Goal: Find specific page/section: Find specific page/section

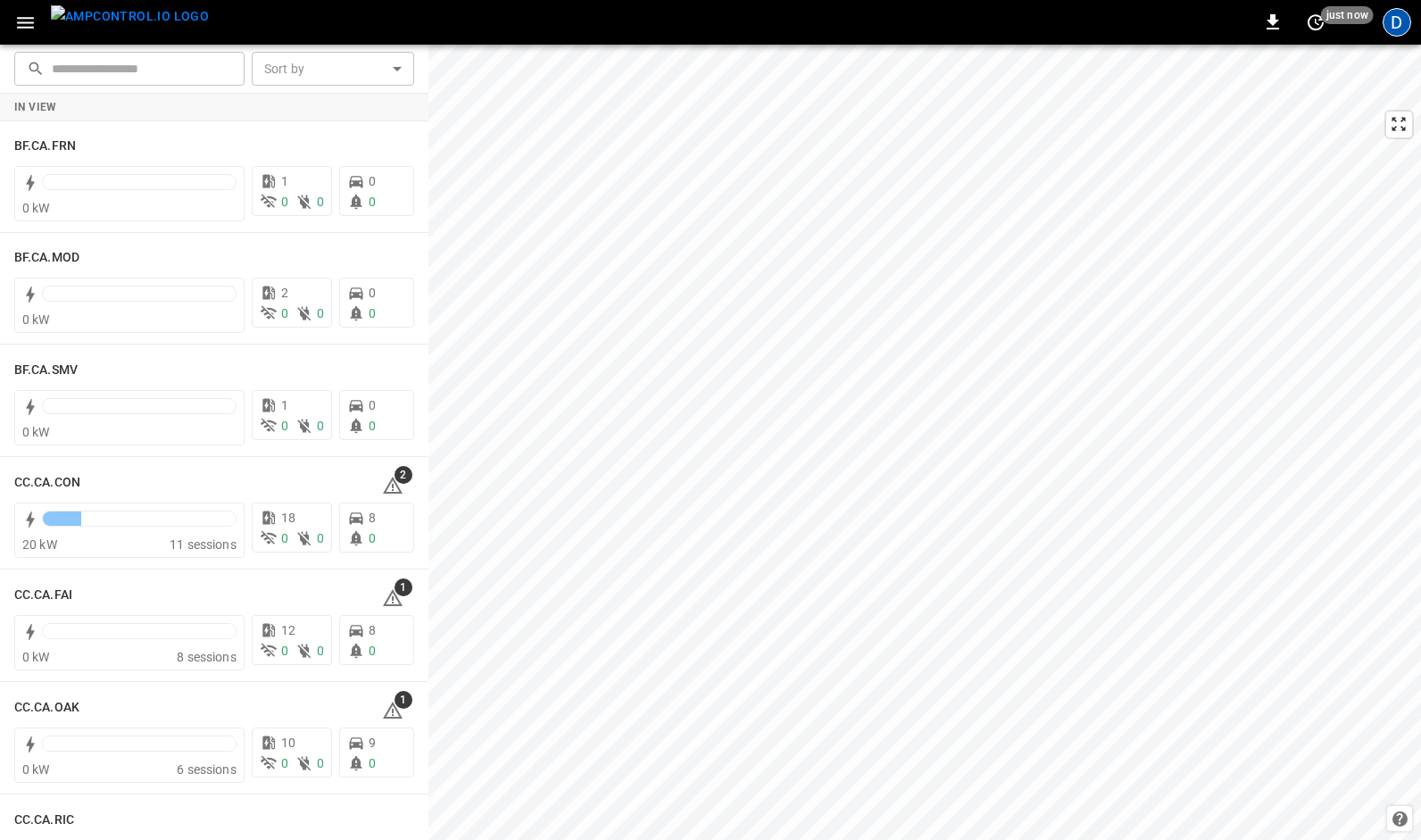
click at [1396, 33] on div "D" at bounding box center [1396, 22] width 28 height 28
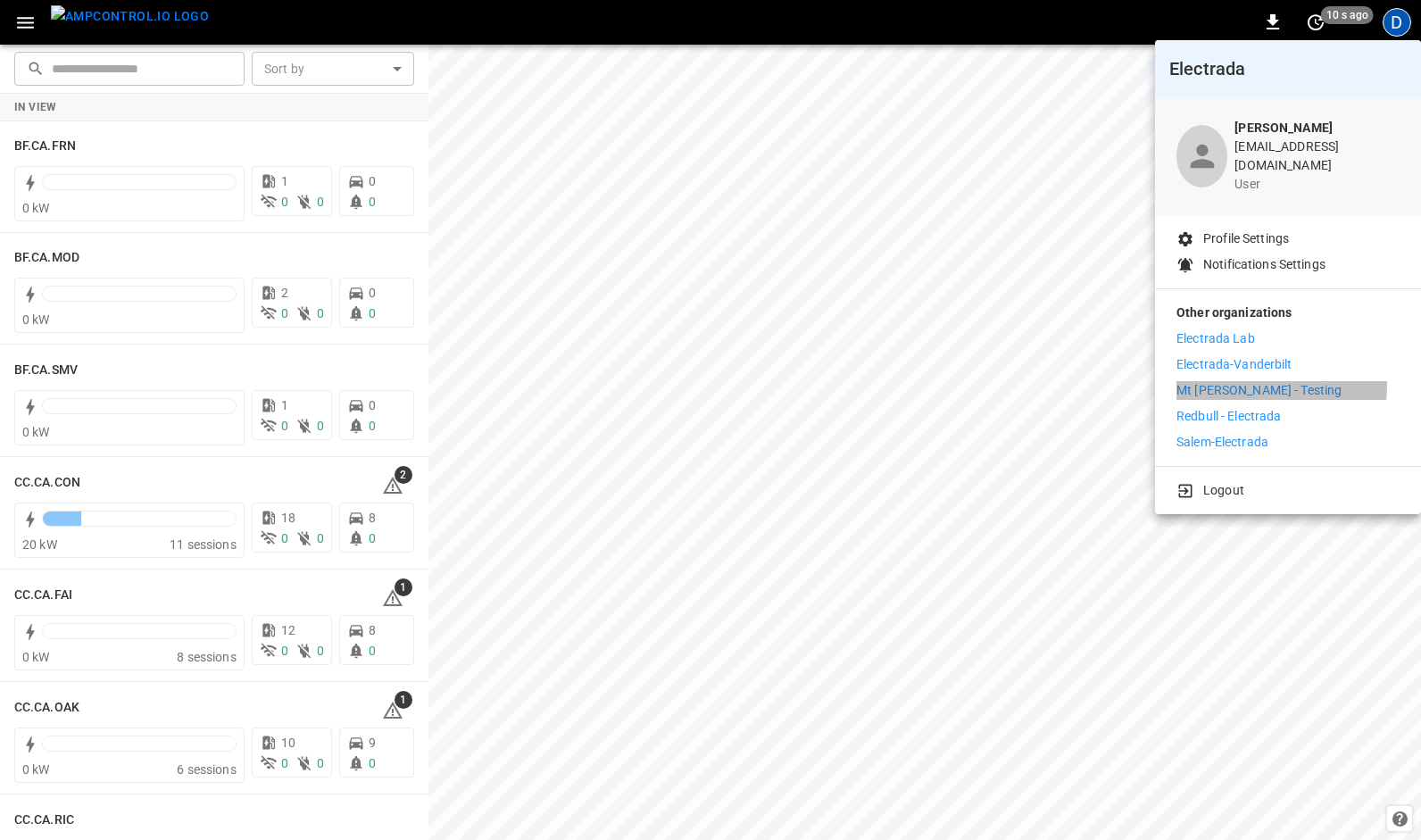
click at [1217, 381] on p "Mt [PERSON_NAME] - Testing" at bounding box center [1259, 390] width 165 height 19
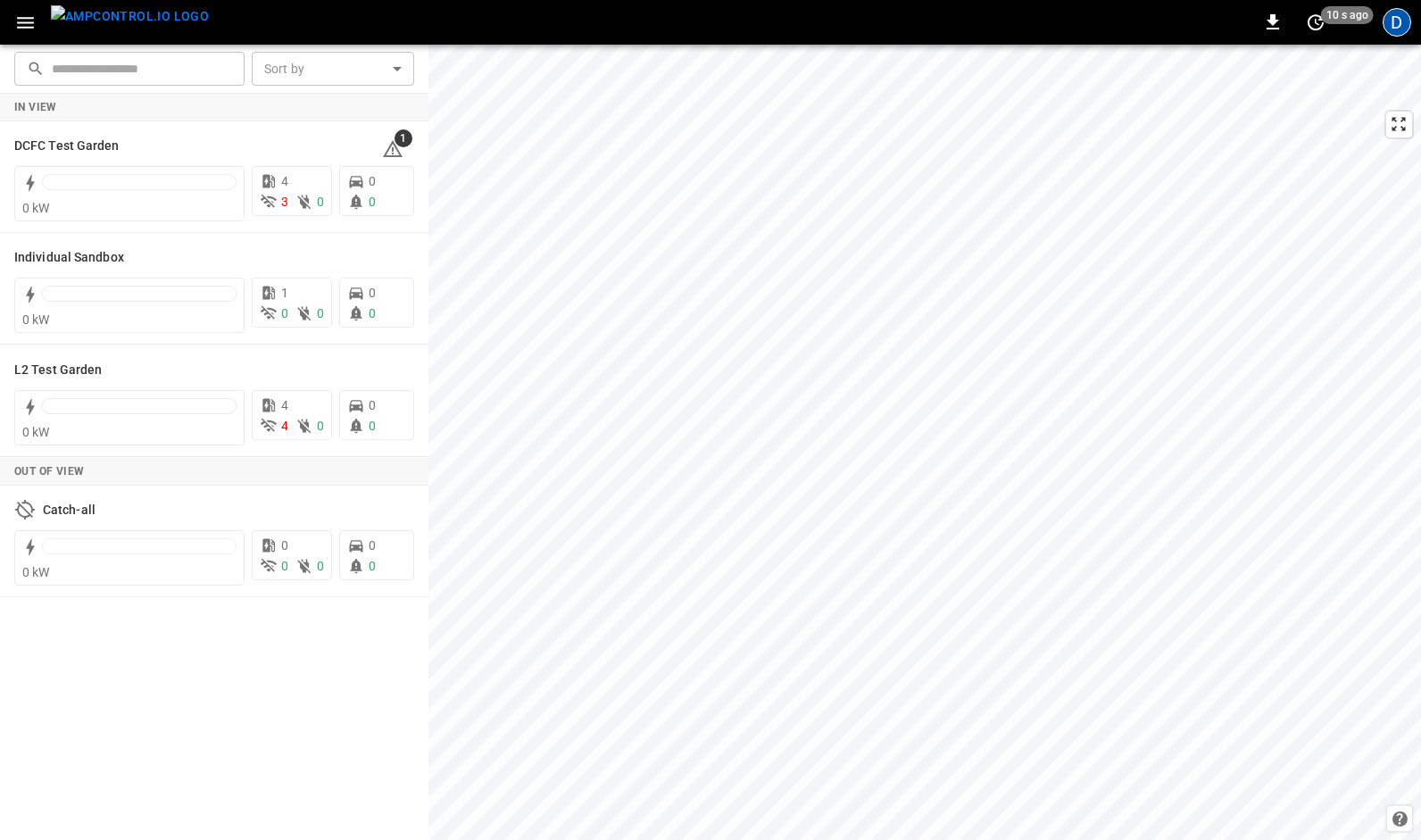
click at [1397, 26] on div "D" at bounding box center [1396, 22] width 28 height 28
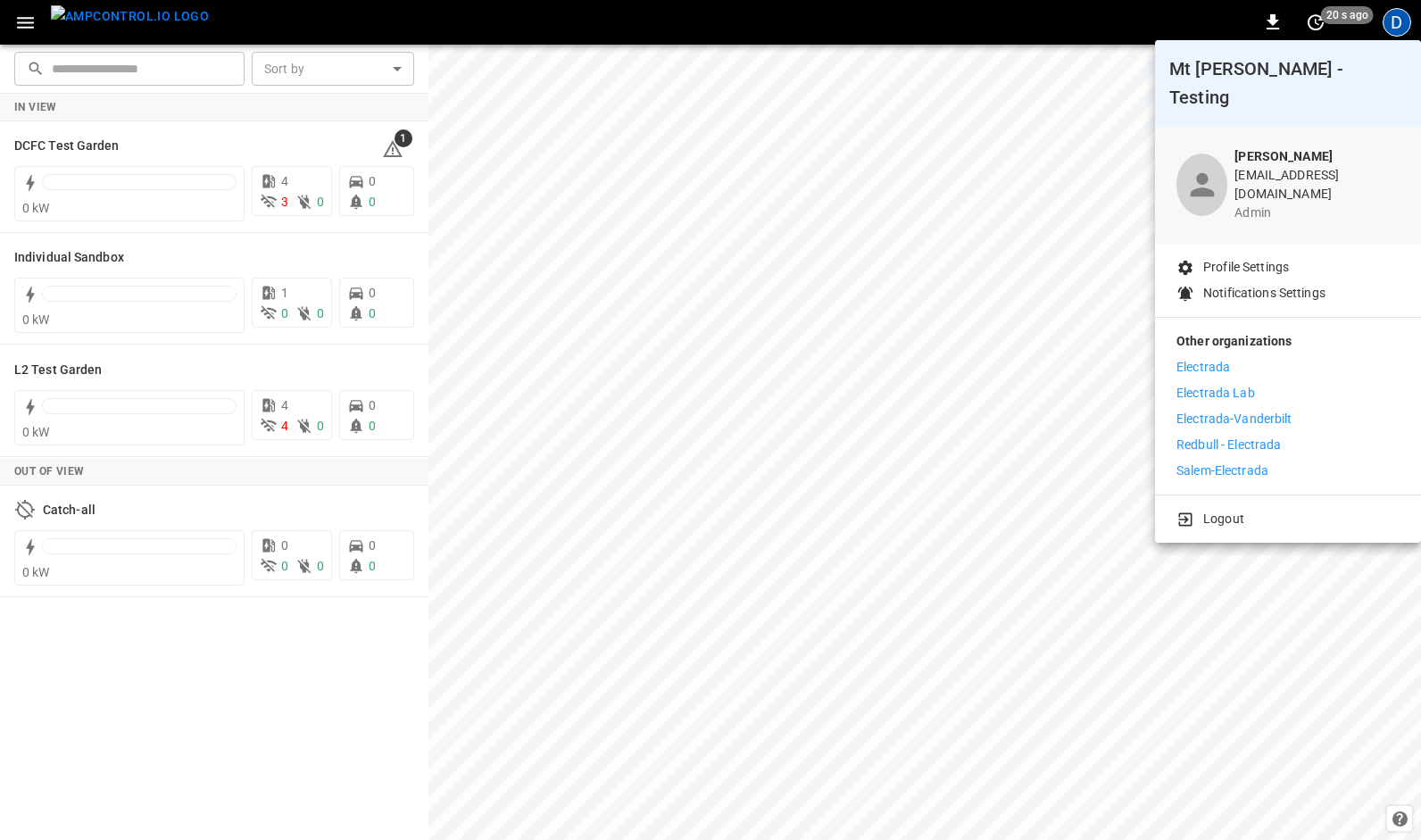
click at [1203, 384] on p "Electrada Lab" at bounding box center [1216, 393] width 79 height 19
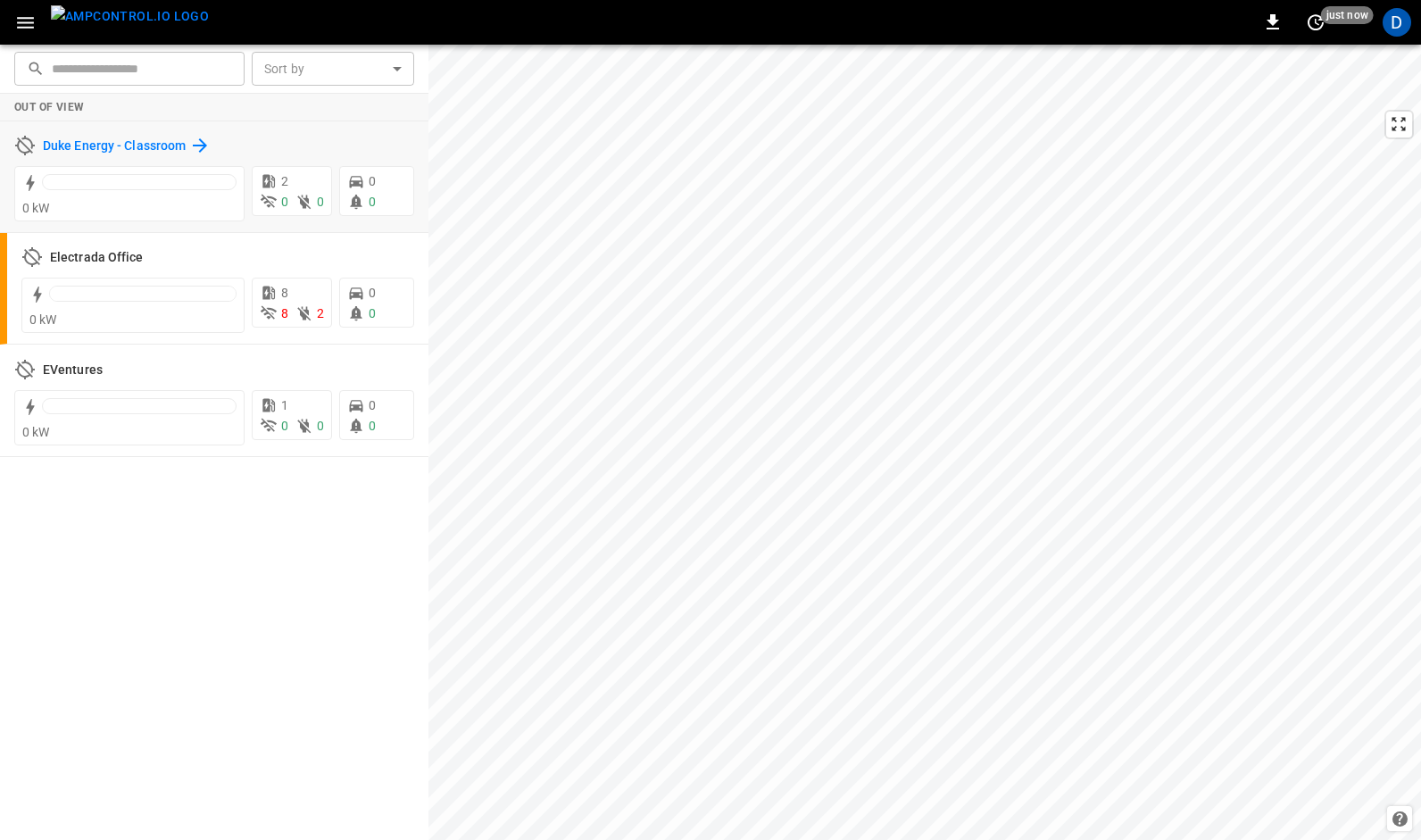
click at [133, 144] on h6 "Duke Energy - Classroom" at bounding box center [115, 146] width 143 height 20
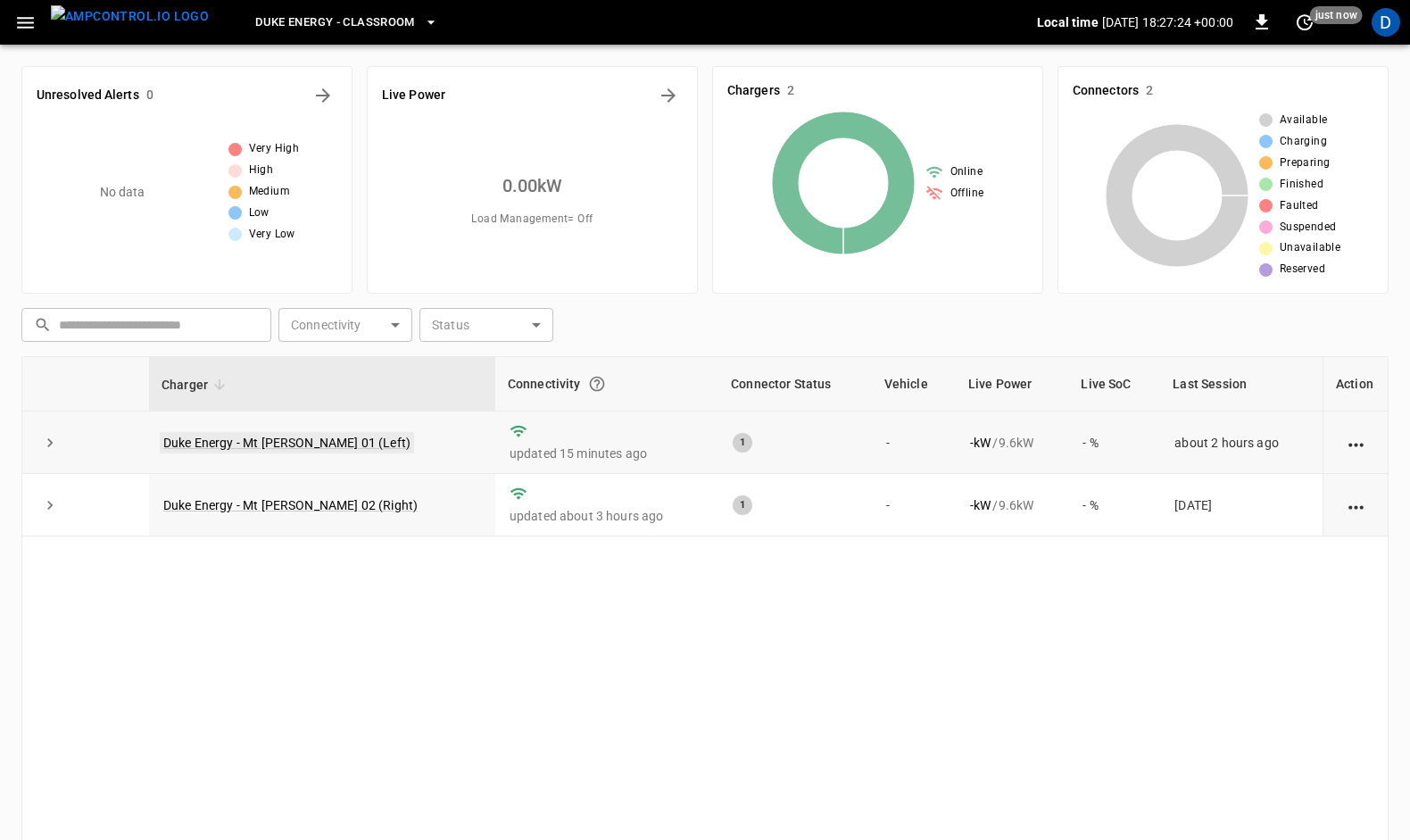
click at [243, 446] on link "Duke Energy - Mt Holly 01 (Left)" at bounding box center [287, 443] width 254 height 22
